Goal: Navigation & Orientation: Find specific page/section

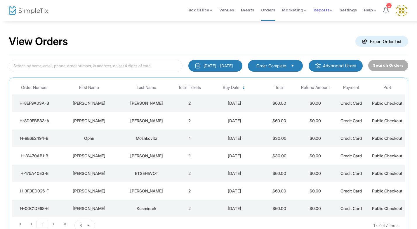
click at [328, 9] on span "Reports" at bounding box center [323, 10] width 19 height 6
click at [331, 33] on li "Sales Reports" at bounding box center [333, 30] width 38 height 11
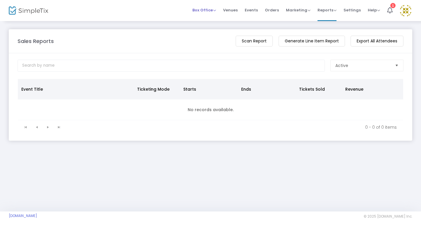
click at [214, 14] on span "Box Office Sell Tickets Bookings Sell Season Pass" at bounding box center [204, 10] width 24 height 15
click at [24, 13] on img at bounding box center [28, 10] width 39 height 8
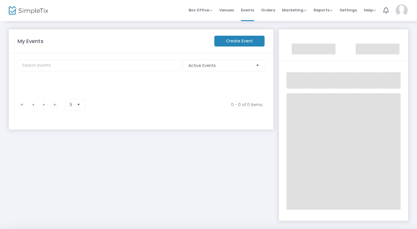
scroll to position [18, 0]
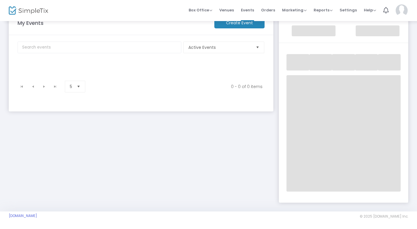
click at [208, 160] on div "My Events Create Event Active Events Event Category Type No section found 0 - 0…" at bounding box center [141, 104] width 270 height 186
click at [209, 158] on div "My Events Create Event Active Events Event Category Type No section found 0 - 0…" at bounding box center [141, 104] width 270 height 186
